Goal: Task Accomplishment & Management: Complete application form

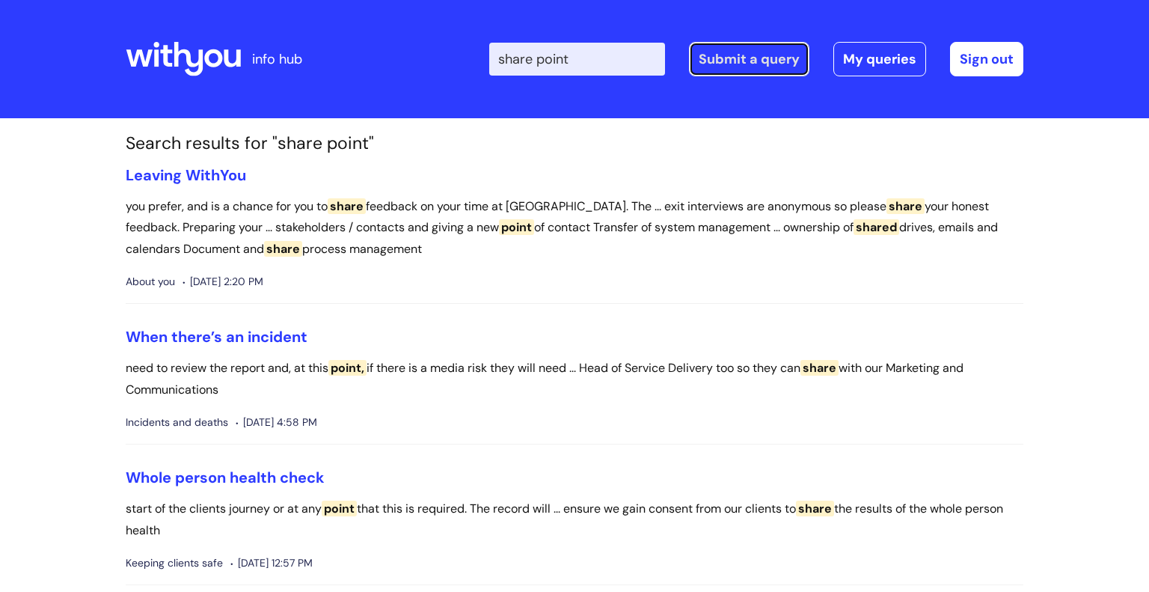
click at [759, 64] on link "Submit a query" at bounding box center [749, 59] width 120 height 34
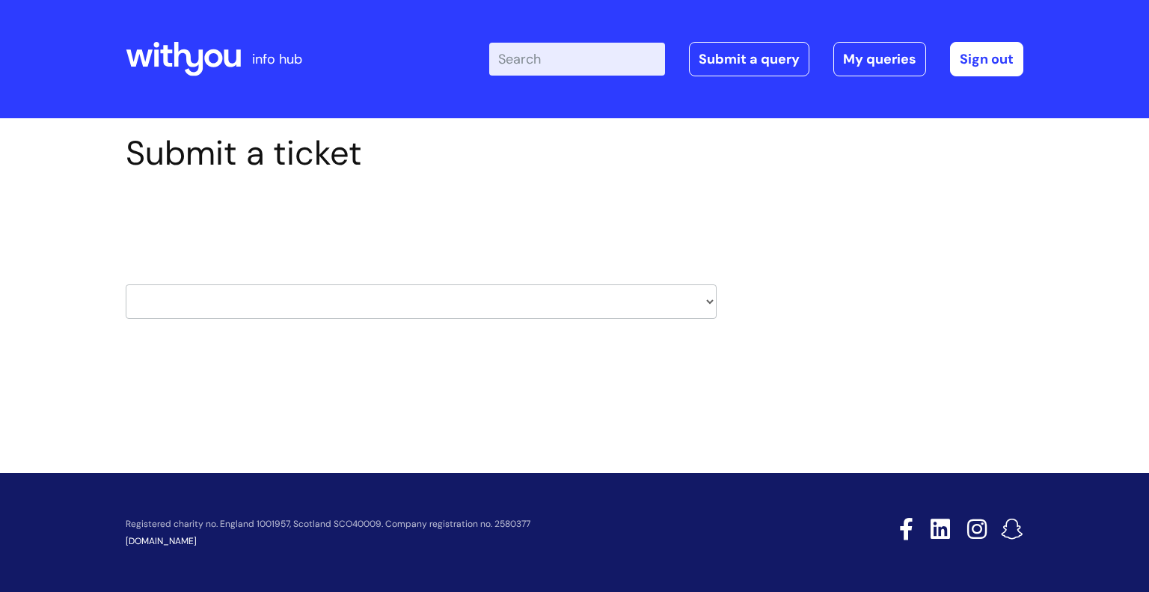
click at [441, 298] on select "HR / People IT and Support Clinical Drug Alerts Finance Accounts Data Support T…" at bounding box center [421, 301] width 591 height 34
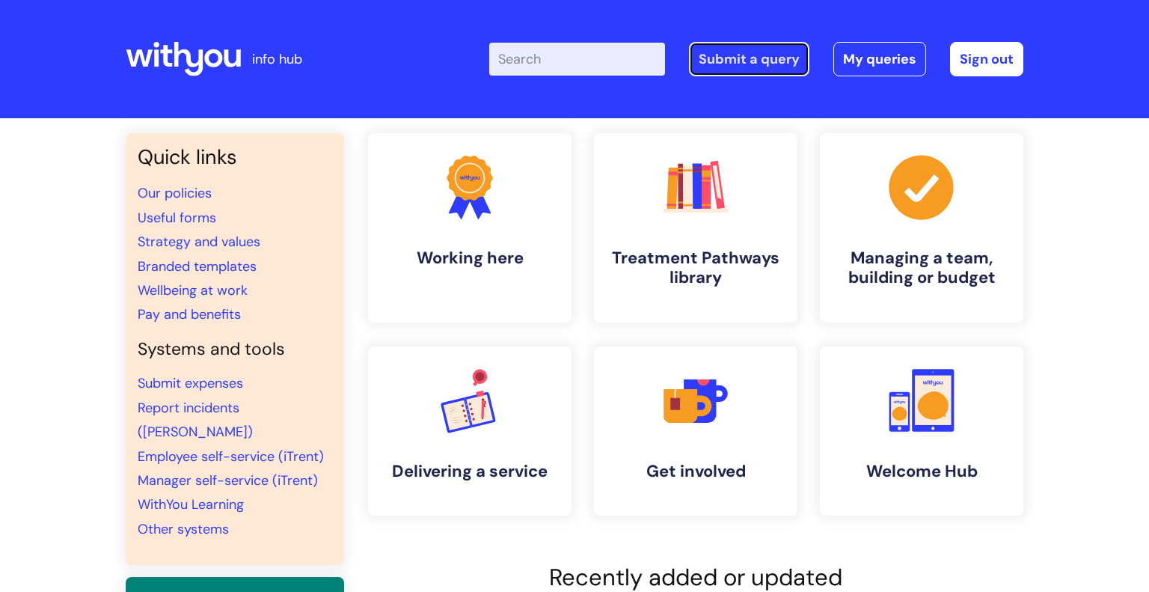
click at [751, 65] on link "Submit a query" at bounding box center [749, 59] width 120 height 34
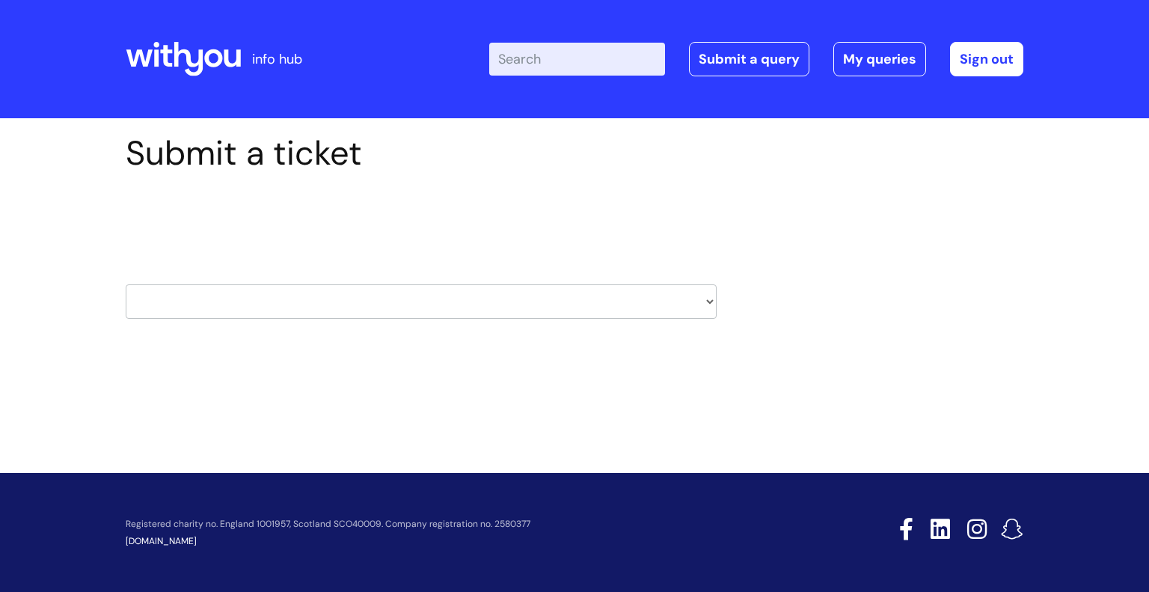
click at [286, 299] on select "HR / People IT and Support Clinical Drug Alerts Finance Accounts Data Support T…" at bounding box center [421, 301] width 591 height 34
select select "systems"
click at [126, 284] on select "HR / People IT and Support Clinical Drug Alerts Finance Accounts Data Support T…" at bounding box center [421, 301] width 591 height 34
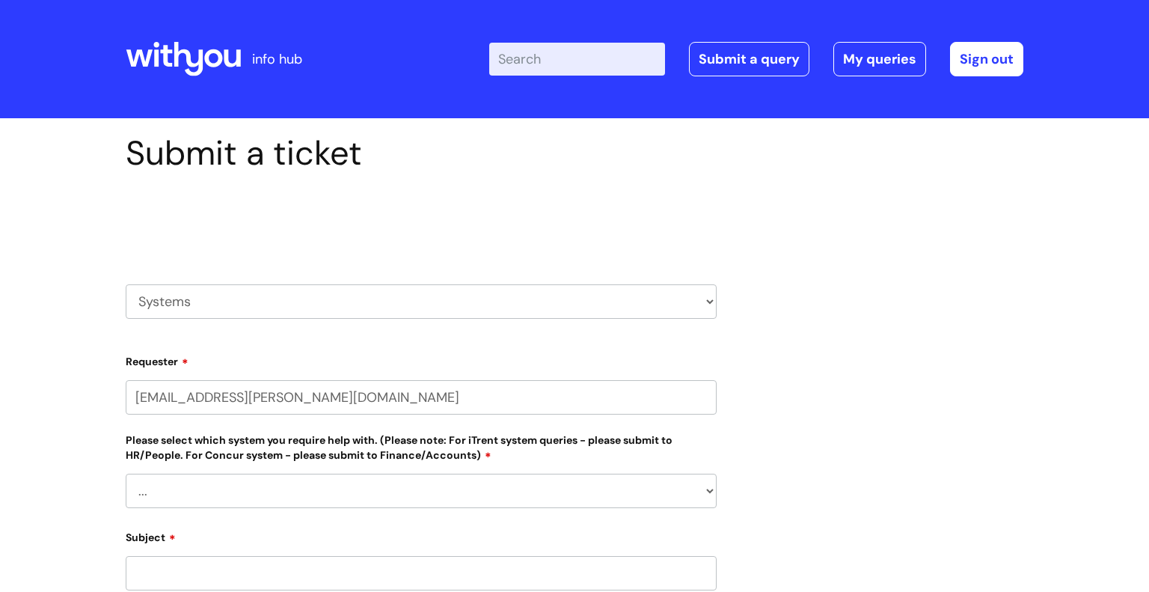
select select "80004418200"
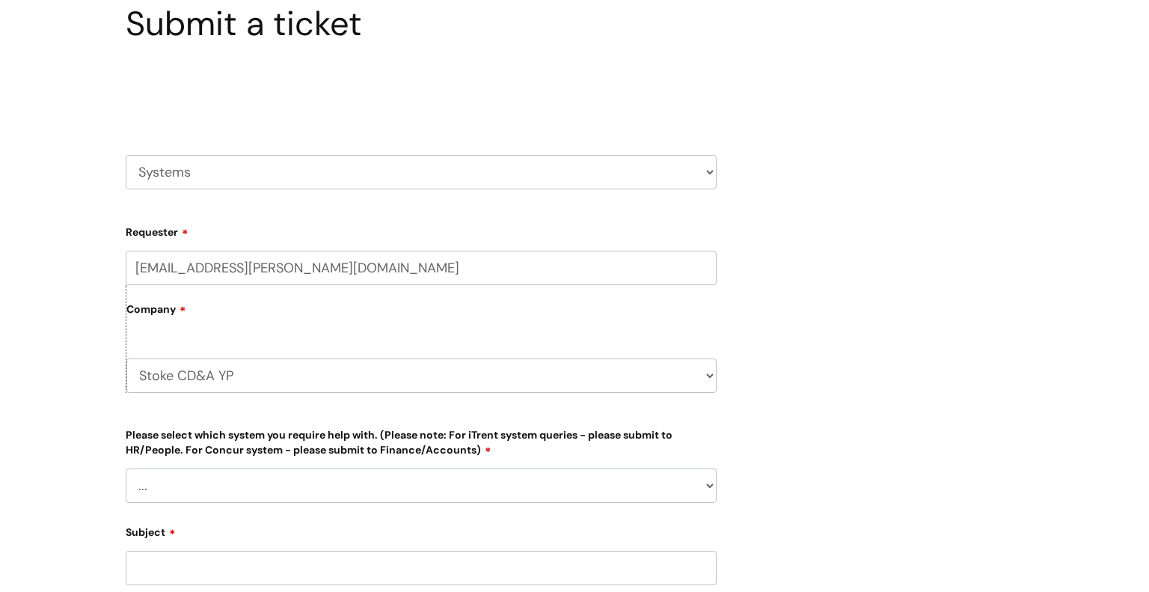
scroll to position [135, 0]
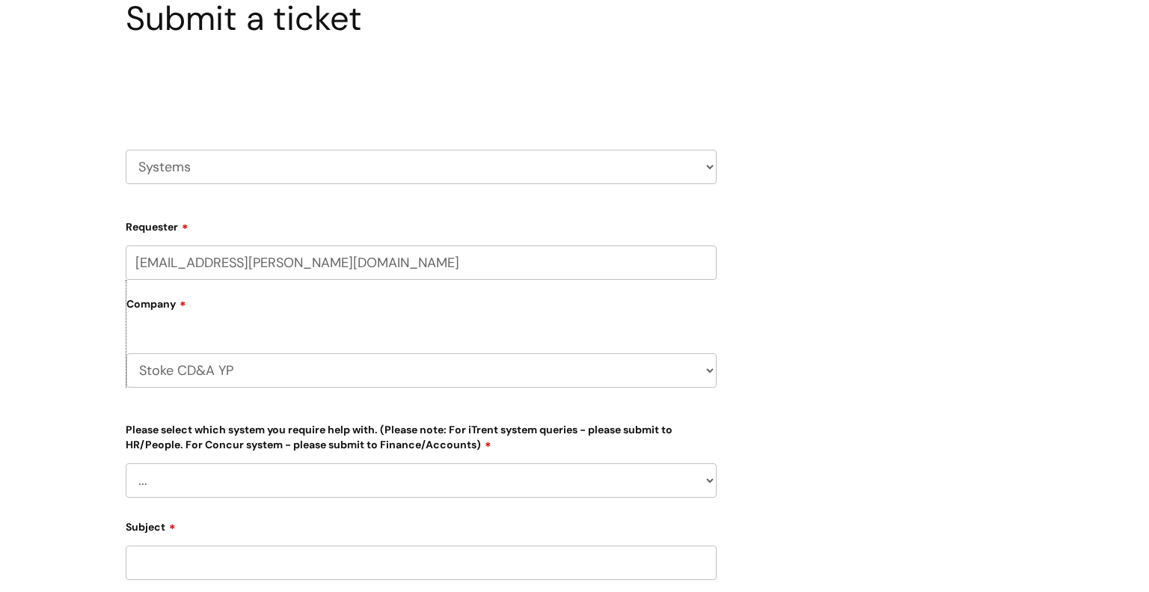
click at [309, 370] on select "Stoke CD&A YP WithYou Current Staff" at bounding box center [421, 370] width 590 height 34
click at [341, 348] on div "Stoke CD&A YP WithYou Current Staff" at bounding box center [421, 362] width 590 height 49
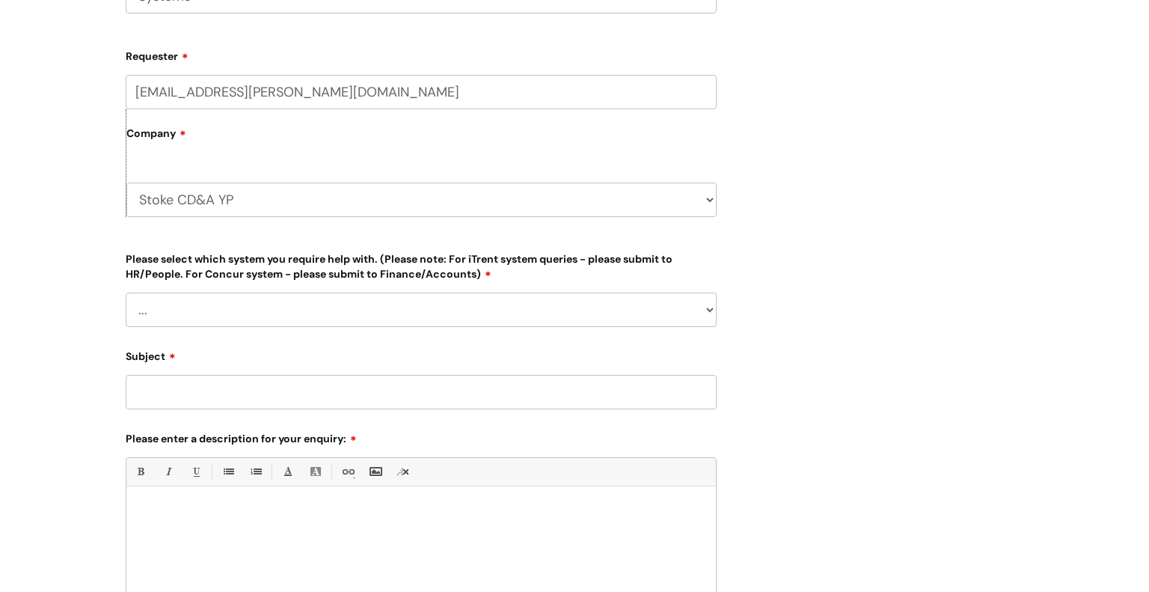
scroll to position [306, 0]
click at [343, 294] on select "... [PERSON_NAME] Helpdesk [DATE][DOMAIN_NAME] Nebula fault ILLY CarePath fault…" at bounding box center [421, 309] width 591 height 34
select select "Something else"
click at [126, 292] on select "... [PERSON_NAME] Helpdesk [DATE][DOMAIN_NAME] Nebula fault ILLY CarePath fault…" at bounding box center [421, 309] width 591 height 34
click at [353, 397] on input "Subject" at bounding box center [421, 391] width 591 height 34
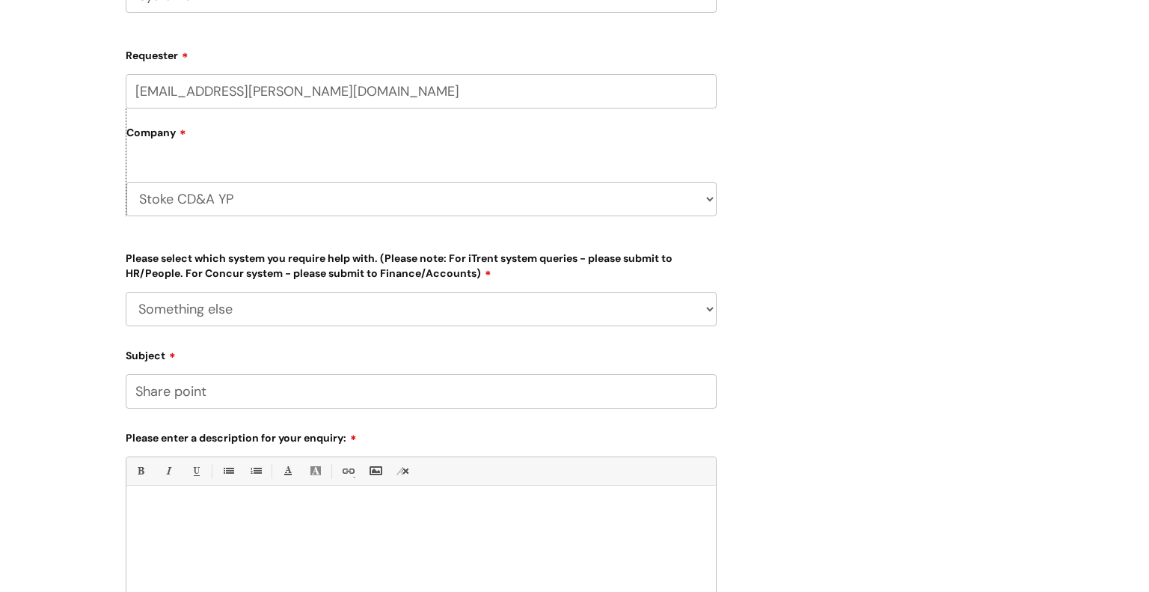
type input "Share point"
click at [313, 545] on div at bounding box center [421, 545] width 590 height 103
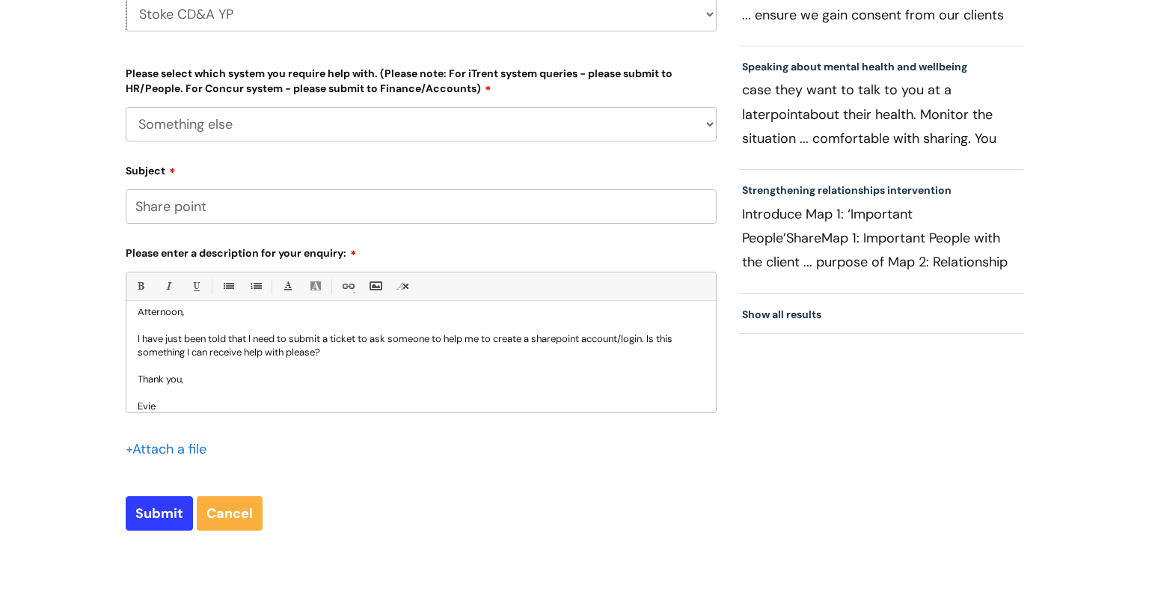
scroll to position [500, 0]
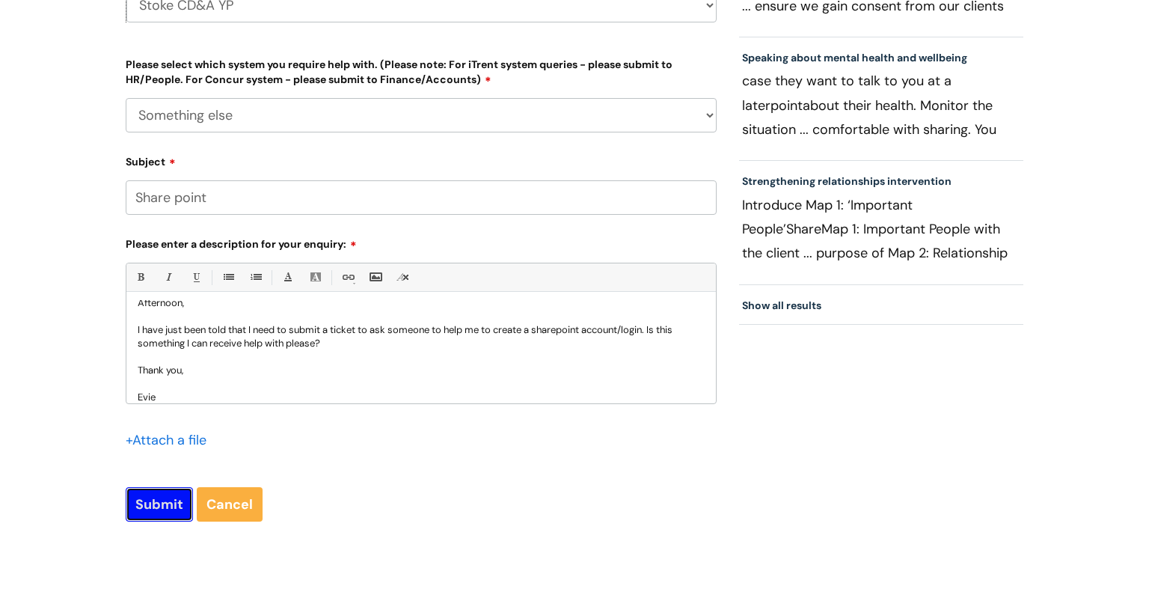
click at [162, 500] on input "Submit" at bounding box center [159, 504] width 67 height 34
type input "Please Wait..."
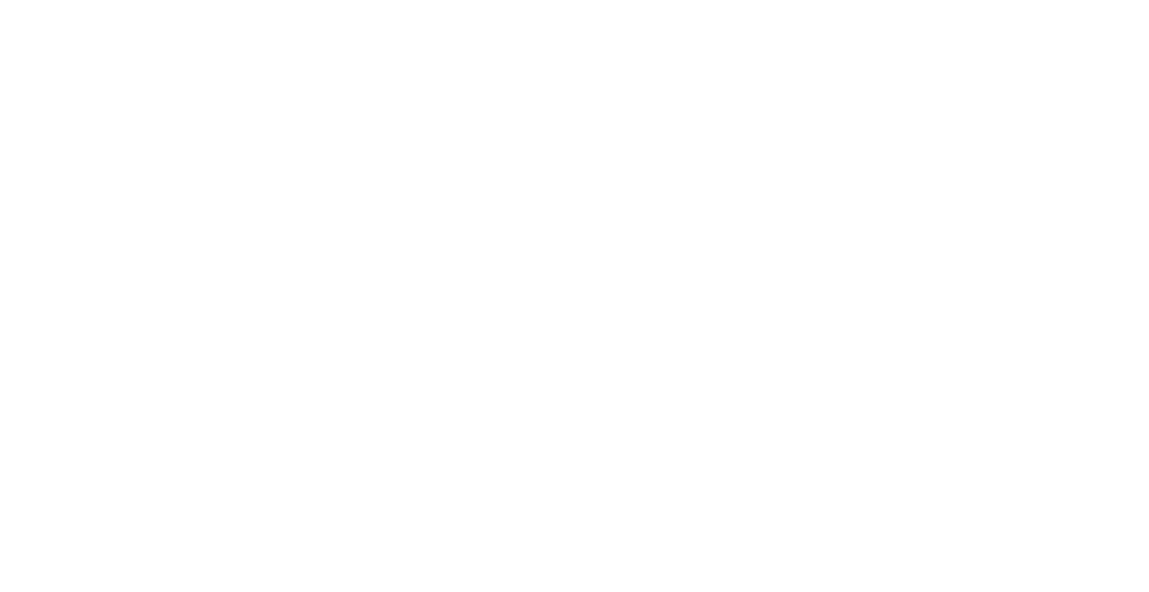
select select "Something else"
